Goal: Task Accomplishment & Management: Manage account settings

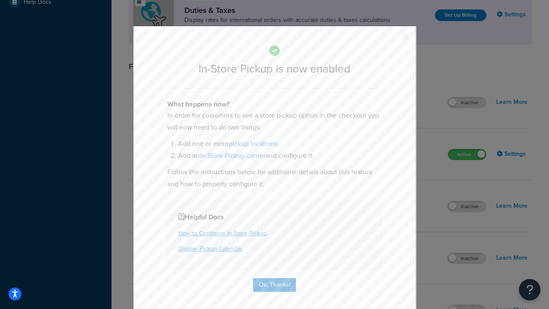
click at [393, 39] on button "button" at bounding box center [393, 40] width 2 height 2
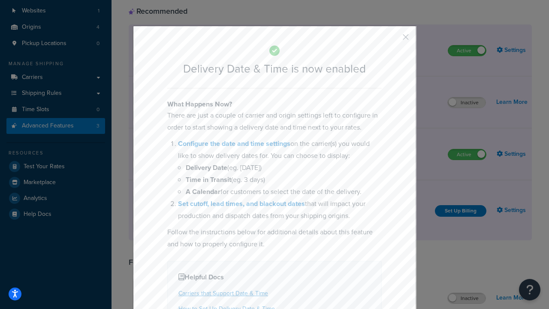
click at [393, 39] on button "button" at bounding box center [393, 40] width 2 height 2
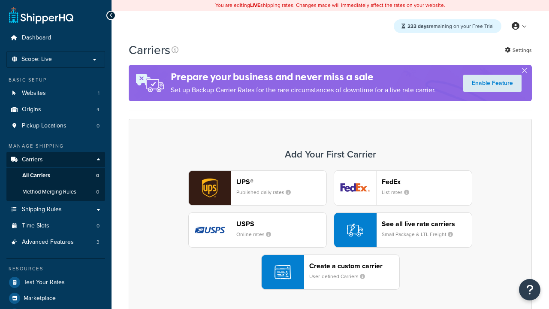
click at [330, 230] on div "UPS® Published daily rates FedEx List rates USPS Online rates See all live rate…" at bounding box center [330, 229] width 385 height 119
click at [330, 272] on div "Create a custom carrier User-defined Carriers" at bounding box center [354, 272] width 90 height 21
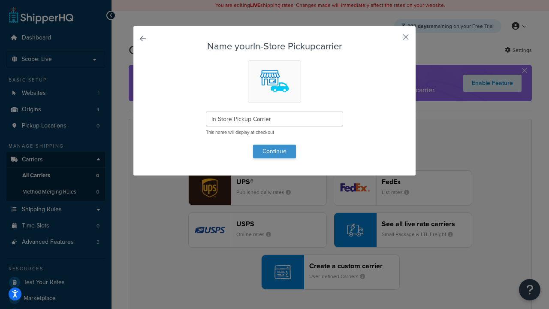
type input "In Store Pickup Carrier"
click at [274, 151] on button "Continue" at bounding box center [274, 152] width 43 height 14
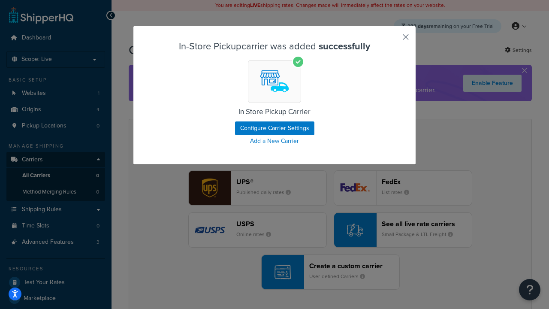
click at [393, 40] on button "button" at bounding box center [393, 40] width 2 height 2
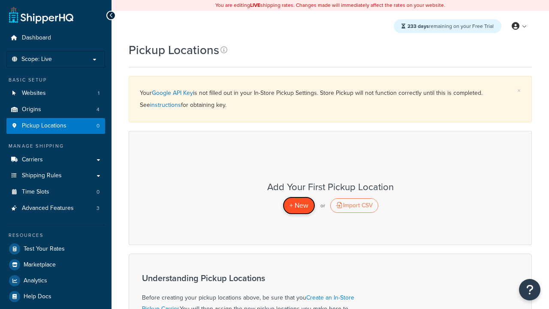
click at [298, 205] on span "+ New" at bounding box center [298, 205] width 19 height 10
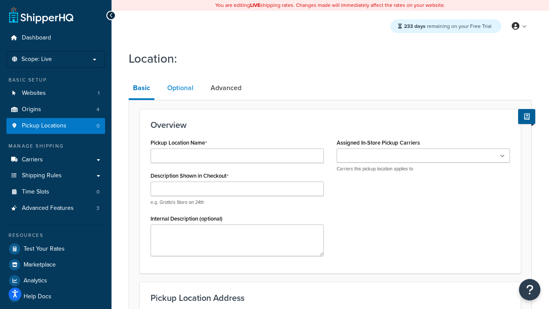
click at [180, 88] on link "Optional" at bounding box center [180, 88] width 35 height 21
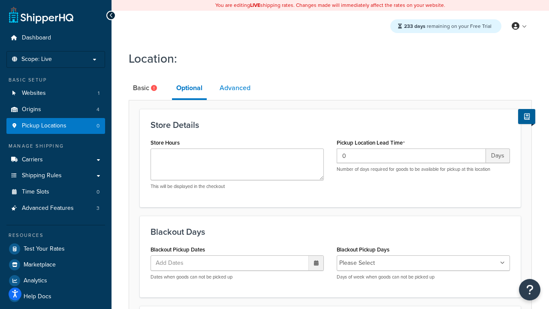
click at [235, 88] on link "Advanced" at bounding box center [234, 88] width 39 height 21
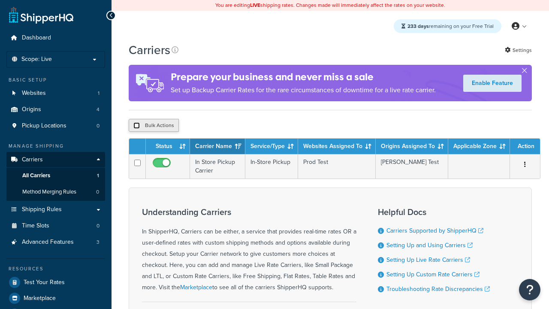
click at [136, 127] on input "checkbox" at bounding box center [136, 125] width 6 height 6
checkbox input "true"
click at [0, 0] on button "Delete" at bounding box center [0, 0] width 0 height 0
